Goal: Task Accomplishment & Management: Manage account settings

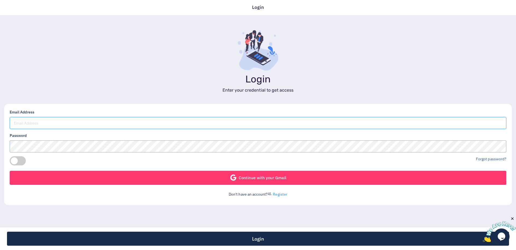
click at [76, 123] on input "email" at bounding box center [258, 123] width 497 height 12
paste input "aovapay@gmail.com"
type input "aovapay@gmail.com"
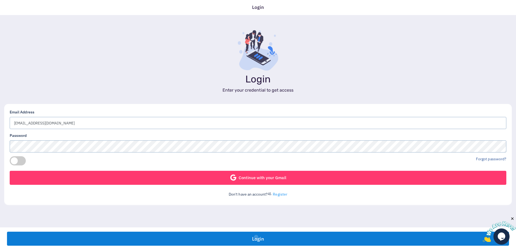
click at [256, 236] on button "Login" at bounding box center [258, 238] width 502 height 14
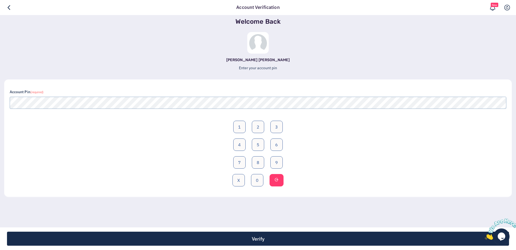
click at [97, 109] on form "Account Pin (required) 1 2 3 4 5 6 7 8 9 X 0" at bounding box center [258, 141] width 497 height 105
click at [260, 160] on button "8" at bounding box center [258, 162] width 12 height 12
click at [276, 143] on button "6" at bounding box center [276, 144] width 12 height 12
click at [242, 163] on button "7" at bounding box center [239, 162] width 12 height 12
click at [275, 145] on button "6" at bounding box center [276, 144] width 12 height 12
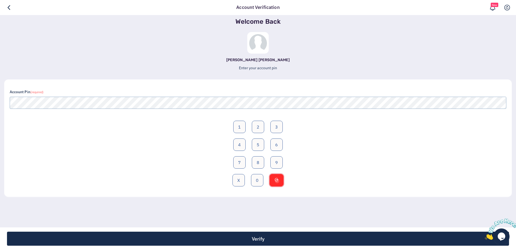
click at [277, 180] on button at bounding box center [277, 180] width 14 height 12
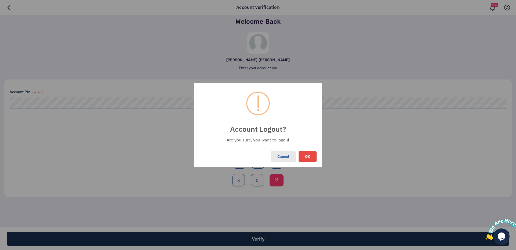
click at [277, 155] on button "Cancel" at bounding box center [283, 157] width 25 height 12
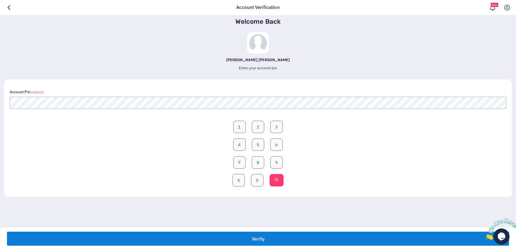
click at [241, 237] on button "Verify" at bounding box center [258, 238] width 502 height 14
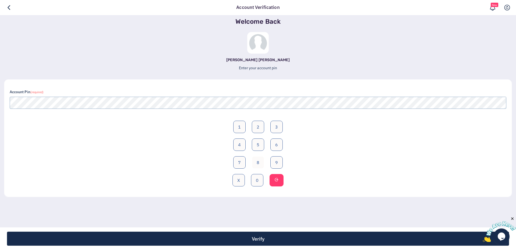
click at [259, 163] on button "8" at bounding box center [258, 162] width 12 height 12
click at [255, 124] on button "2" at bounding box center [258, 126] width 12 height 12
click at [273, 145] on button "6" at bounding box center [276, 144] width 12 height 12
click at [258, 180] on button "0" at bounding box center [257, 180] width 12 height 12
click at [241, 183] on button "X" at bounding box center [239, 180] width 12 height 12
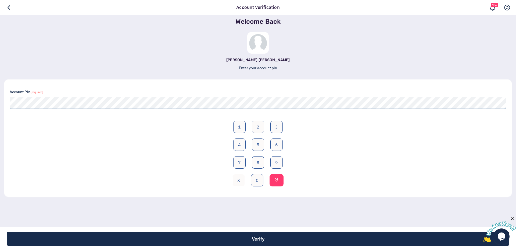
click at [238, 181] on button "X" at bounding box center [239, 180] width 12 height 12
click at [256, 161] on button "8" at bounding box center [258, 162] width 12 height 12
click at [255, 128] on button "2" at bounding box center [258, 126] width 12 height 12
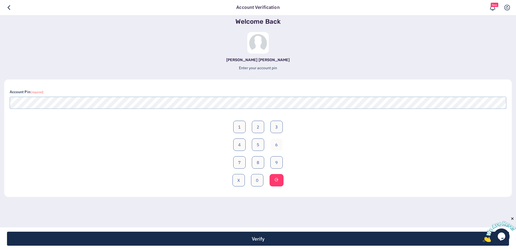
click at [274, 142] on button "6" at bounding box center [276, 144] width 12 height 12
click at [256, 183] on button "0" at bounding box center [257, 180] width 12 height 12
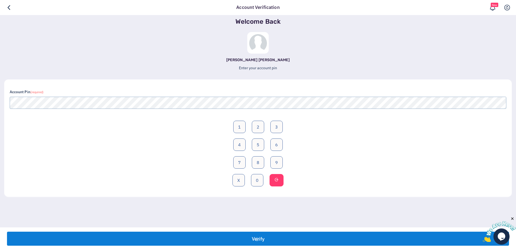
click at [257, 238] on button "Verify" at bounding box center [258, 238] width 502 height 14
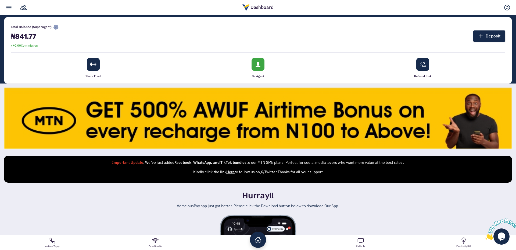
click at [20, 37] on h1 "₦841.77" at bounding box center [35, 36] width 48 height 7
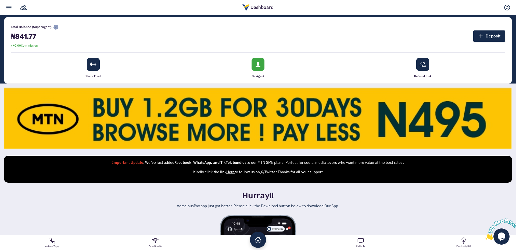
click at [101, 29] on div "Total Balance (SuperAgent) ₦841.77 +₦0.00 Commission Deposit" at bounding box center [258, 36] width 495 height 27
click at [6, 10] on link at bounding box center [9, 7] width 12 height 15
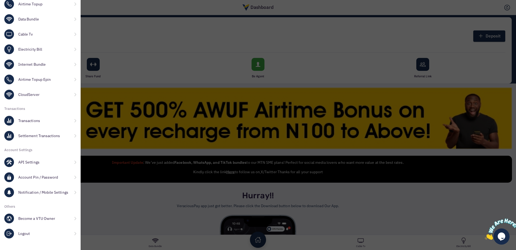
scroll to position [117, 0]
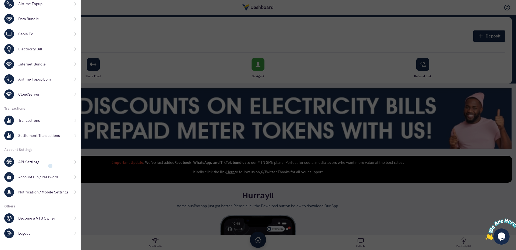
click at [50, 166] on link "API Settings" at bounding box center [40, 161] width 81 height 15
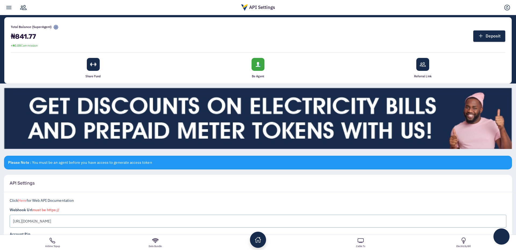
click at [37, 27] on span "Total Balance (SuperAgent)" at bounding box center [35, 27] width 48 height 6
click at [38, 27] on span "Total Balance (SuperAgent)" at bounding box center [35, 27] width 48 height 6
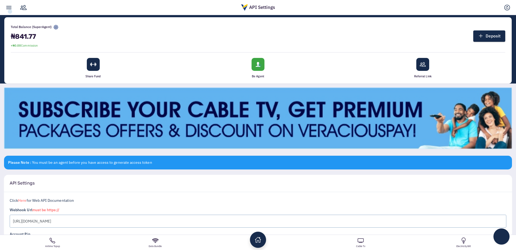
click at [10, 12] on link at bounding box center [9, 7] width 12 height 15
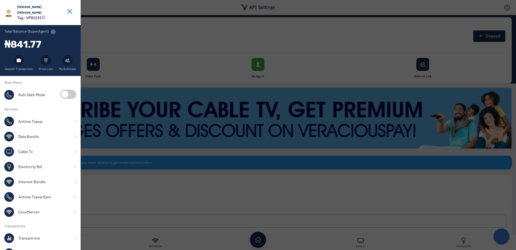
click at [69, 11] on link at bounding box center [69, 12] width 9 height 11
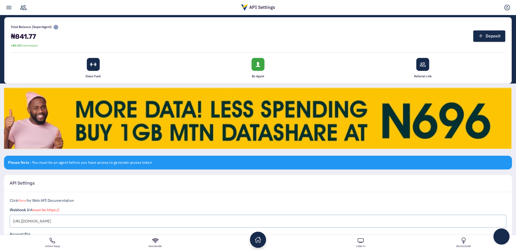
click at [5, 6] on link at bounding box center [9, 7] width 12 height 15
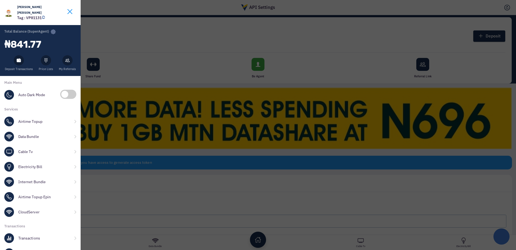
click at [68, 14] on link at bounding box center [69, 12] width 9 height 11
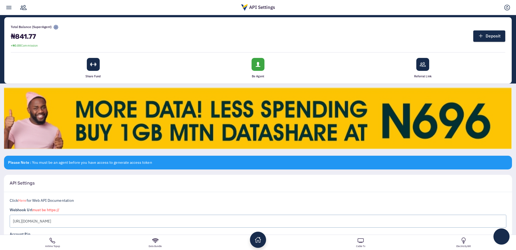
click at [8, 10] on link at bounding box center [9, 7] width 12 height 15
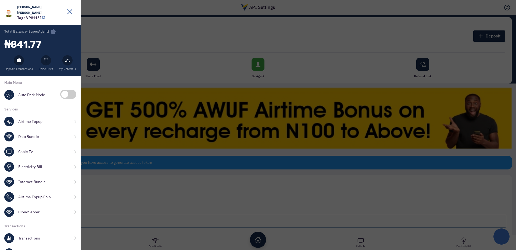
click at [144, 41] on div "[PERSON_NAME] [PERSON_NAME] Tag : VP81131 Total Balance (SuperAgent) ₦841.77" at bounding box center [258, 125] width 516 height 250
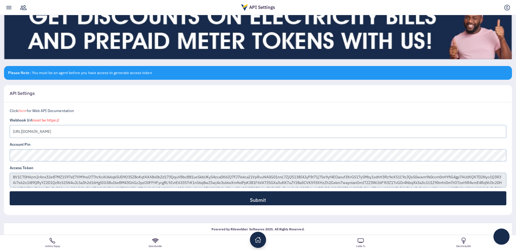
scroll to position [92, 0]
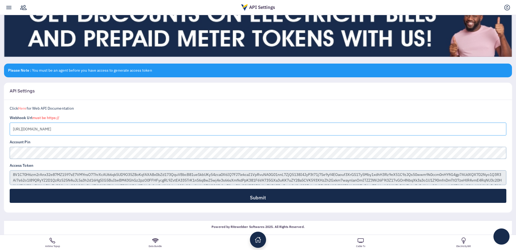
click at [94, 133] on input "https://app.aova.com.ng/api/v1/webhooks/veracious-pay" at bounding box center [258, 128] width 497 height 13
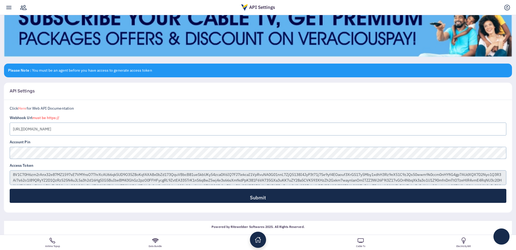
click at [98, 81] on div "Please Note : You must be an agent before you have access to generate access to…" at bounding box center [258, 141] width 512 height 156
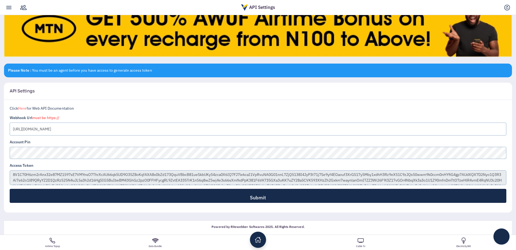
scroll to position [0, 0]
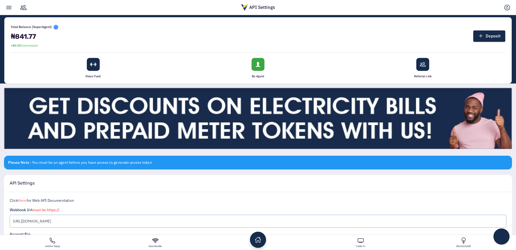
click at [55, 27] on icon at bounding box center [55, 27] width 5 height 5
click at [55, 26] on icon at bounding box center [55, 27] width 5 height 5
click at [487, 39] on link "Deposit" at bounding box center [489, 35] width 32 height 11
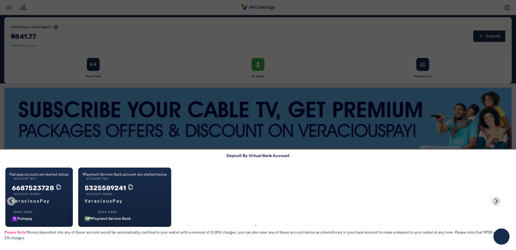
click at [89, 39] on div "Deposit By Virtual Bank Account Palmpay account are started below Account No: 6…" at bounding box center [258, 125] width 516 height 250
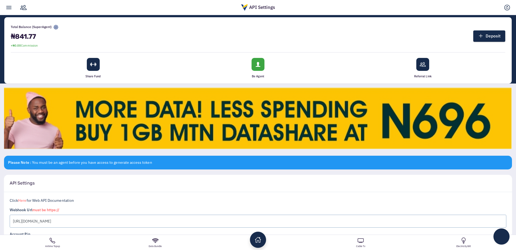
click at [8, 5] on link at bounding box center [9, 7] width 12 height 15
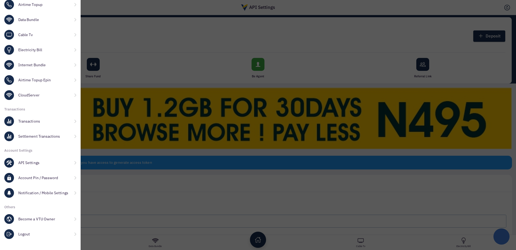
scroll to position [117, 0]
click at [42, 123] on link "Transactions" at bounding box center [40, 120] width 81 height 15
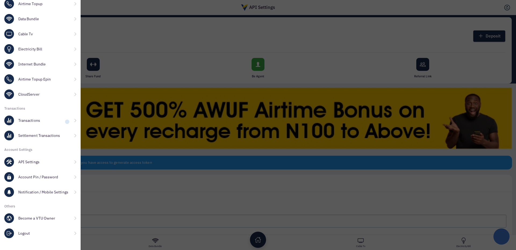
click at [67, 122] on link "Transactions" at bounding box center [40, 120] width 81 height 15
click at [24, 123] on link "Transactions" at bounding box center [40, 120] width 81 height 15
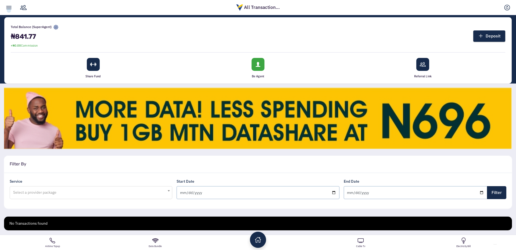
click at [9, 10] on link at bounding box center [9, 7] width 12 height 15
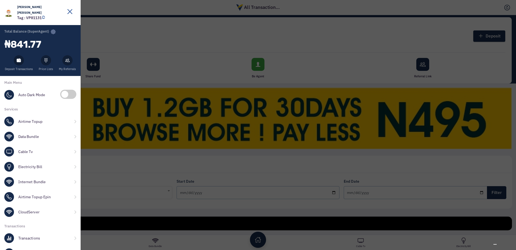
click at [186, 51] on div "[PERSON_NAME] [PERSON_NAME] Tag : VP81131 Total Balance (SuperAgent) ₦841.77" at bounding box center [258, 125] width 516 height 250
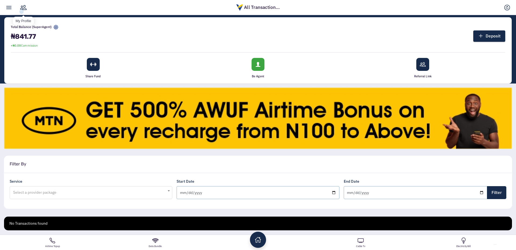
click at [22, 12] on link at bounding box center [23, 7] width 12 height 15
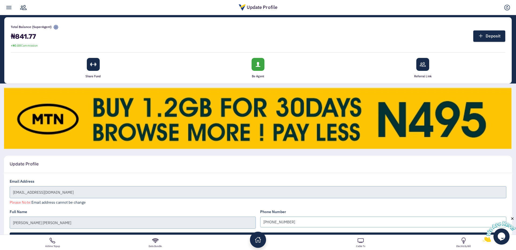
click at [5, 6] on link at bounding box center [9, 7] width 12 height 15
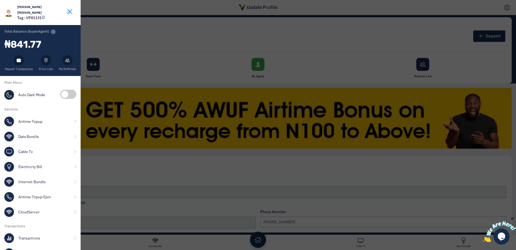
click at [68, 12] on link at bounding box center [69, 12] width 9 height 11
